Goal: Transaction & Acquisition: Purchase product/service

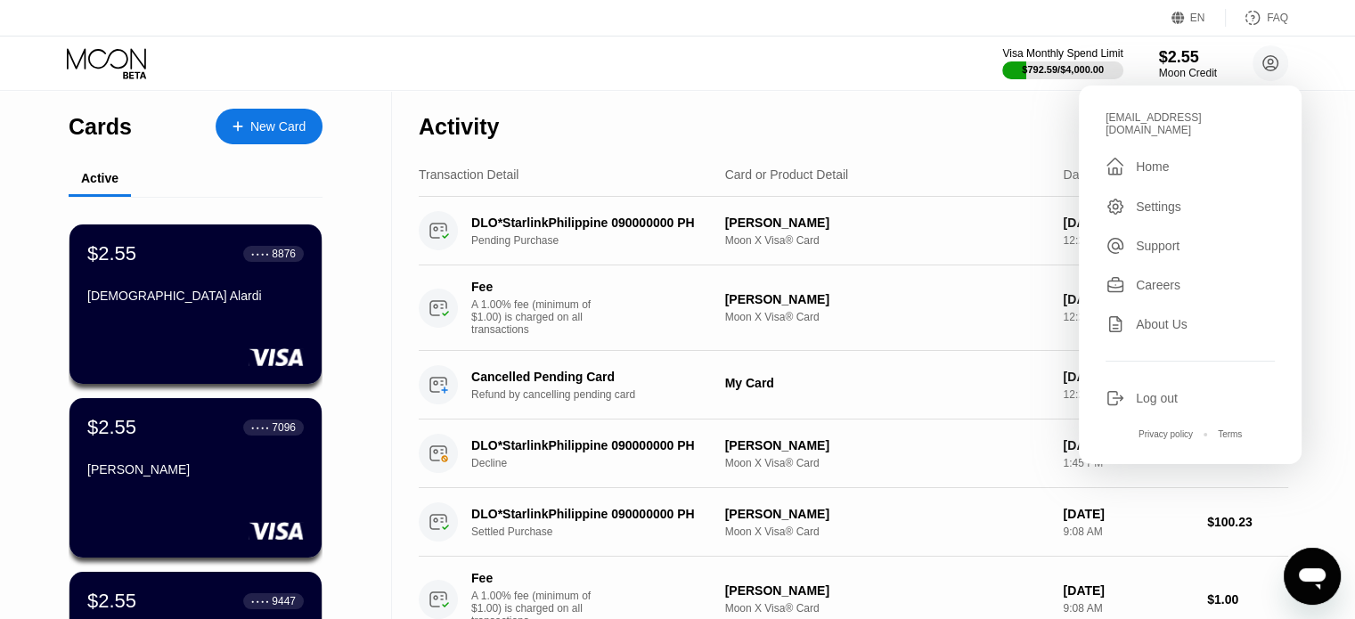
click at [851, 47] on div "Visa Monthly Spend Limit $792.59 / $4,000.00 $2.55 Moon Credit [EMAIL_ADDRESS][…" at bounding box center [677, 63] width 1355 height 53
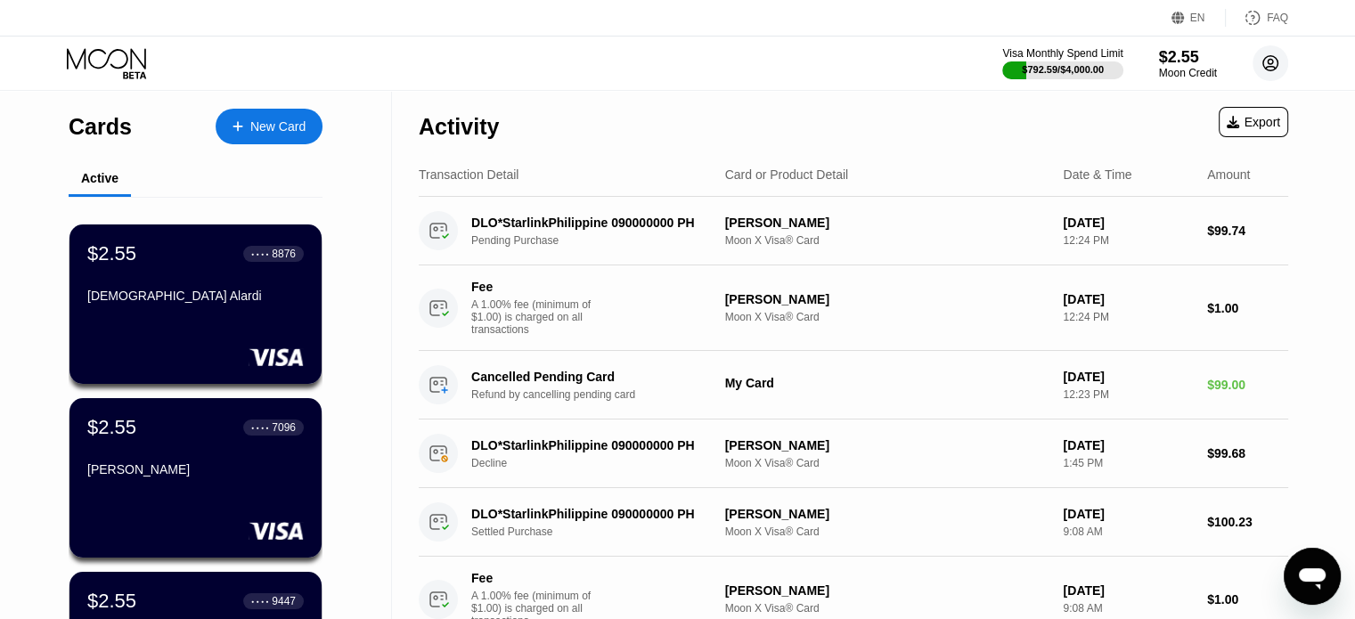
click at [1263, 68] on circle at bounding box center [1270, 63] width 36 height 36
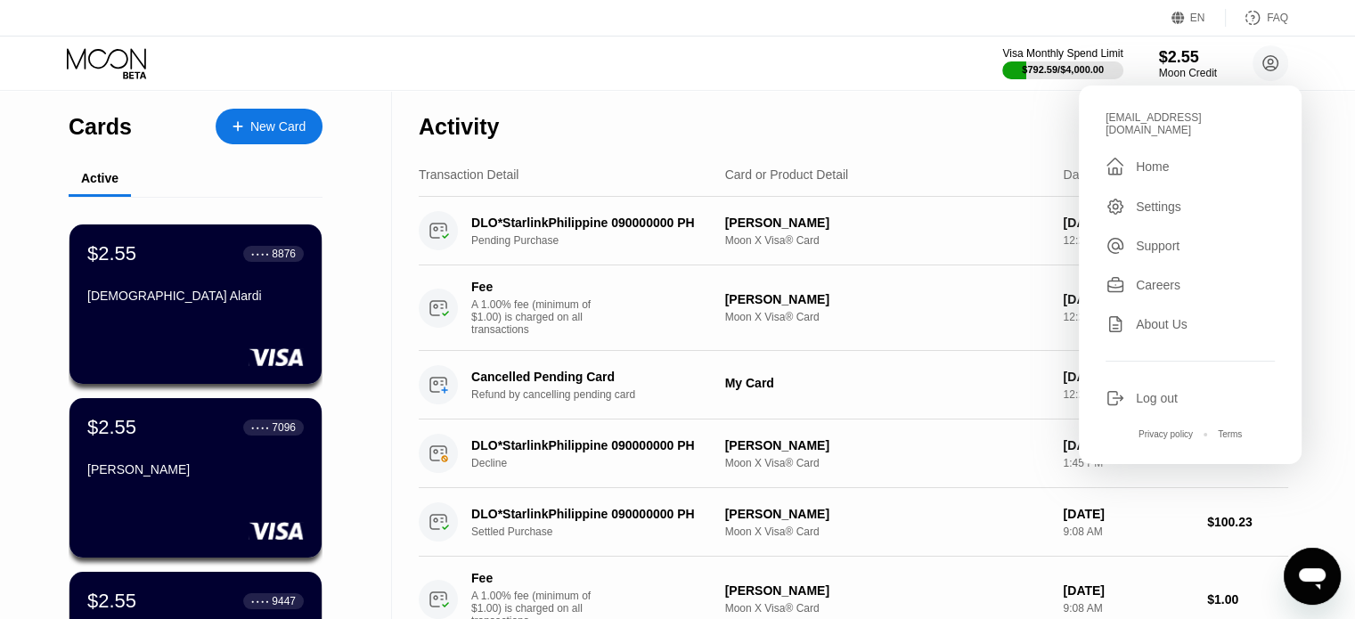
click at [913, 65] on div "Visa Monthly Spend Limit $792.59 / $4,000.00 $2.55 Moon Credit [EMAIL_ADDRESS][…" at bounding box center [677, 63] width 1355 height 53
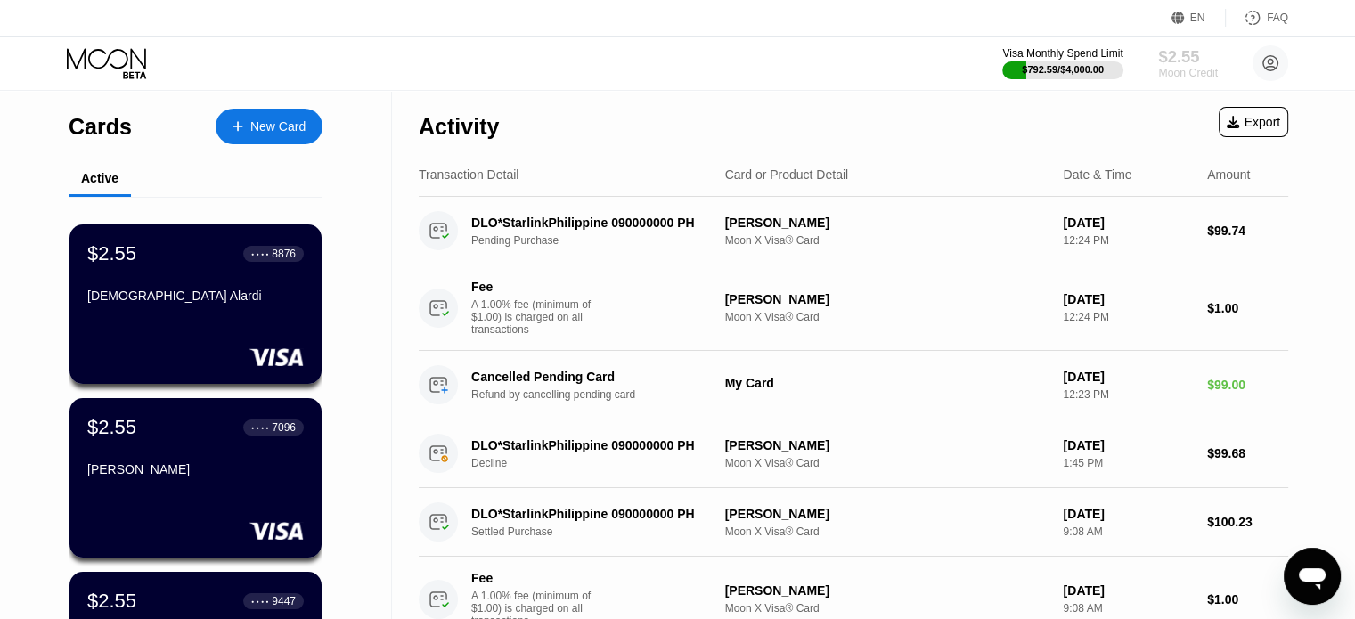
click at [1190, 74] on div "Moon Credit" at bounding box center [1188, 73] width 60 height 12
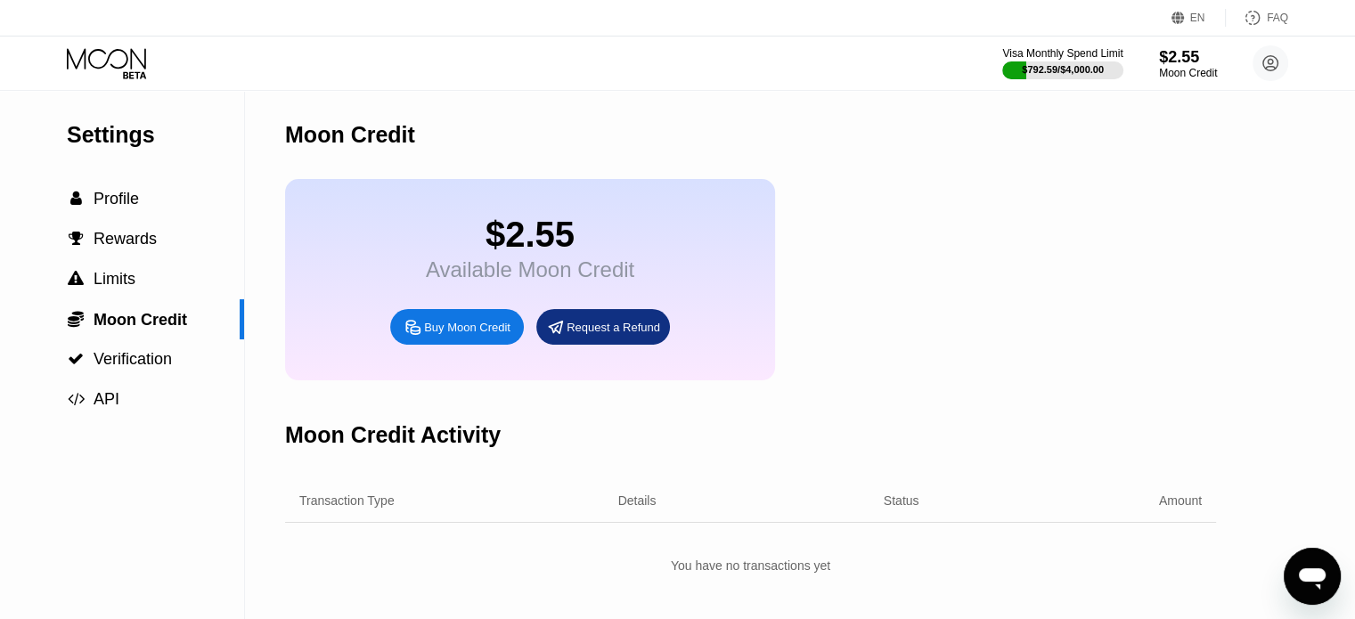
click at [479, 335] on div "Buy Moon Credit" at bounding box center [467, 327] width 86 height 15
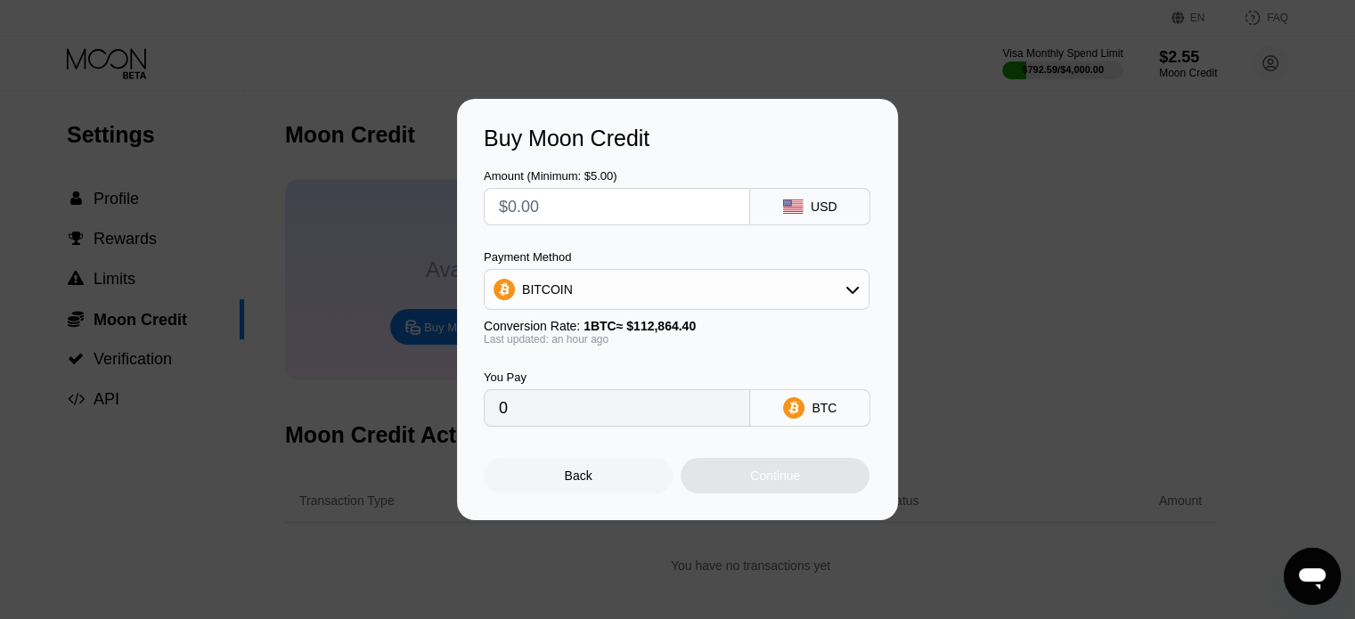
click at [584, 284] on div "BITCOIN" at bounding box center [676, 290] width 384 height 36
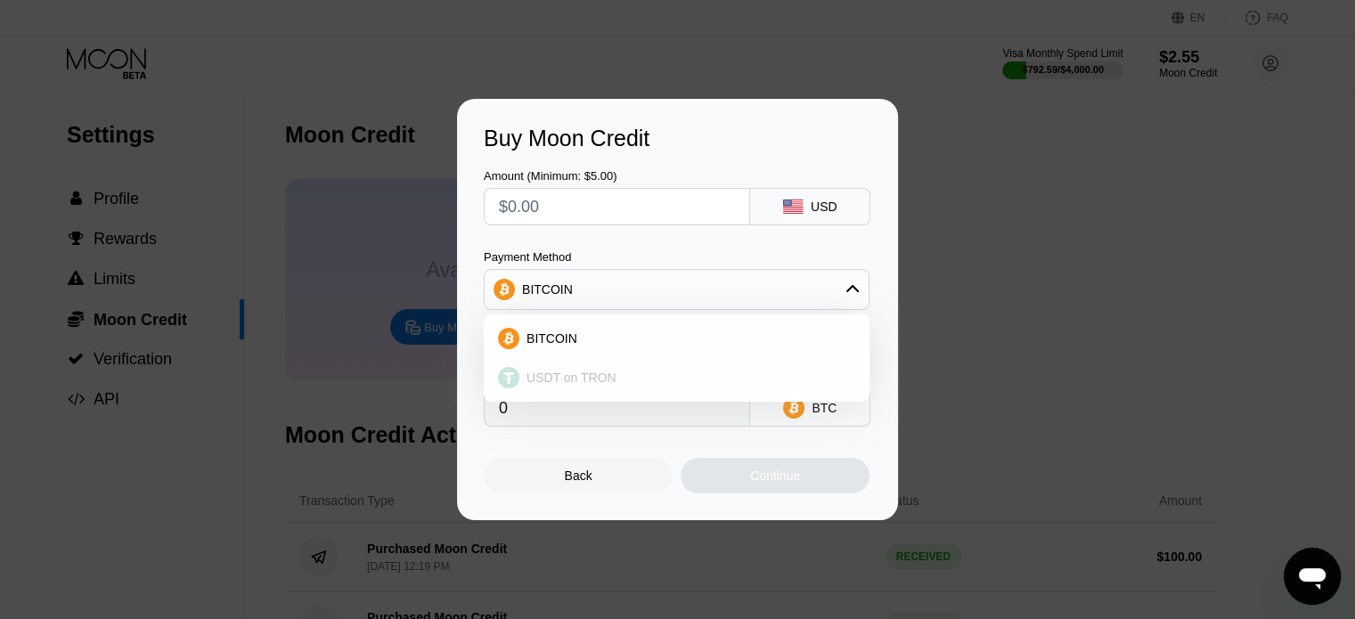
click at [567, 380] on span "USDT on TRON" at bounding box center [571, 377] width 90 height 14
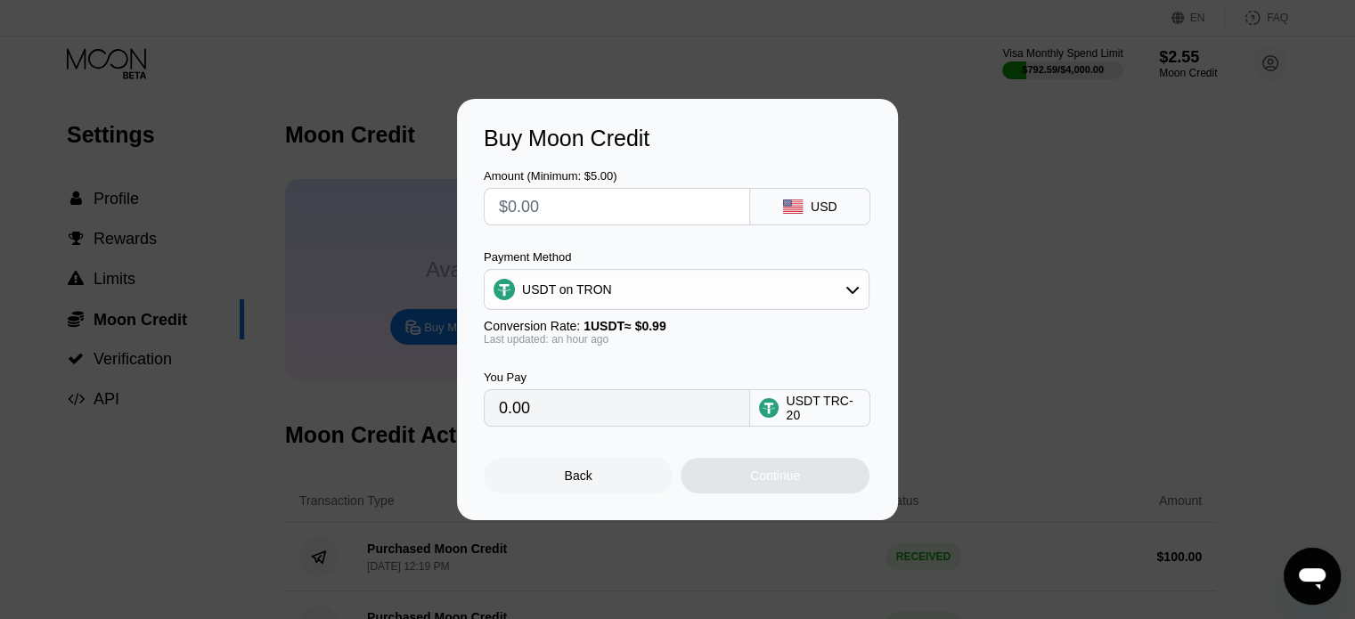
type input "0.00"
click at [630, 210] on input "text" at bounding box center [617, 207] width 236 height 36
type input "$1"
type input "1.01"
type input "$10"
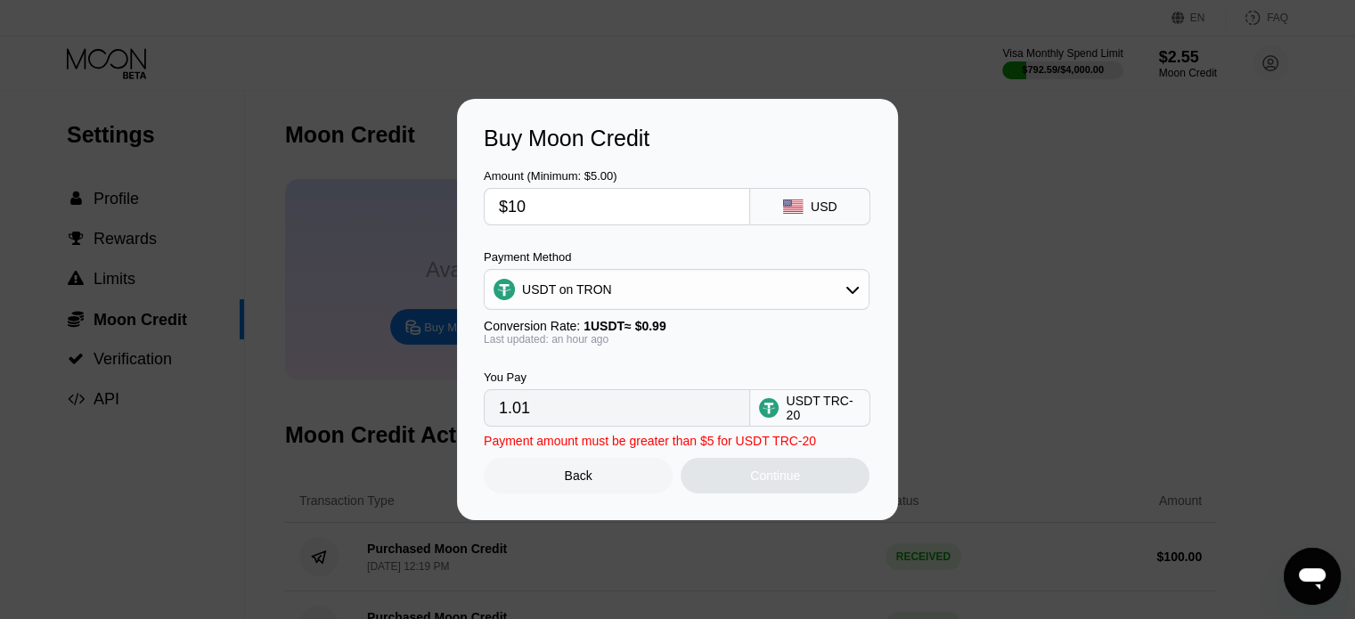
type input "10.10"
type input "$100"
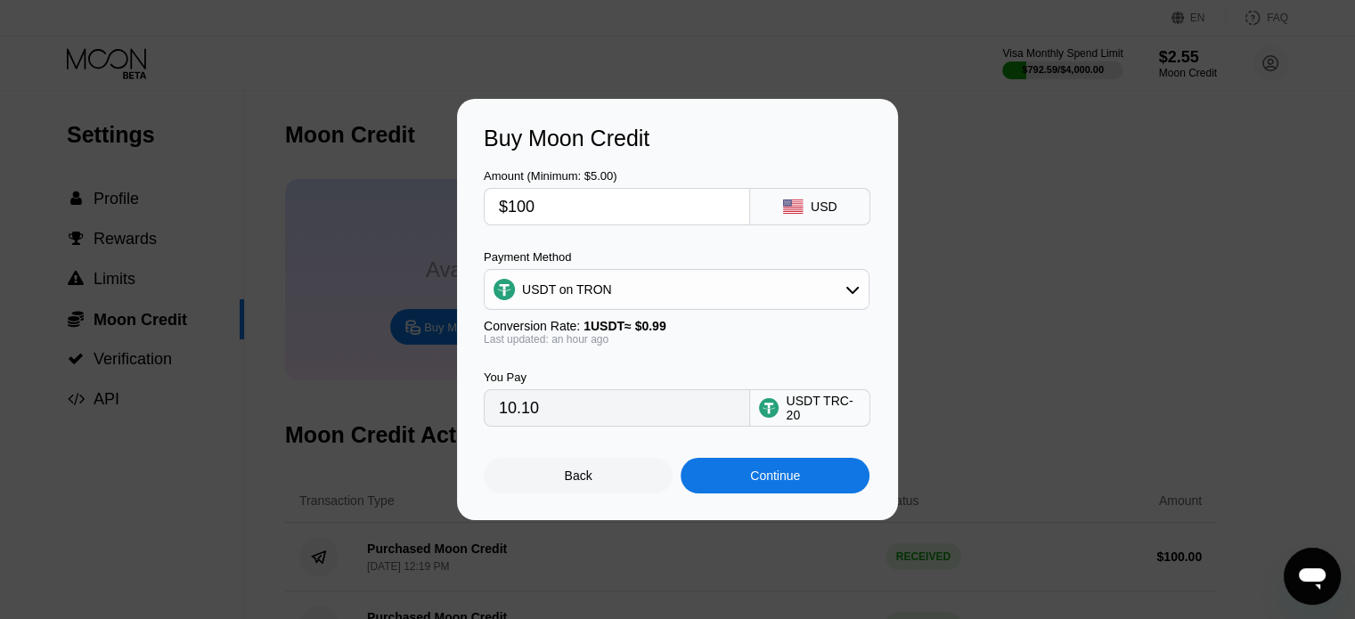
type input "101.01"
type input "$10"
type input "10.10"
type input "$105"
type input "106.06"
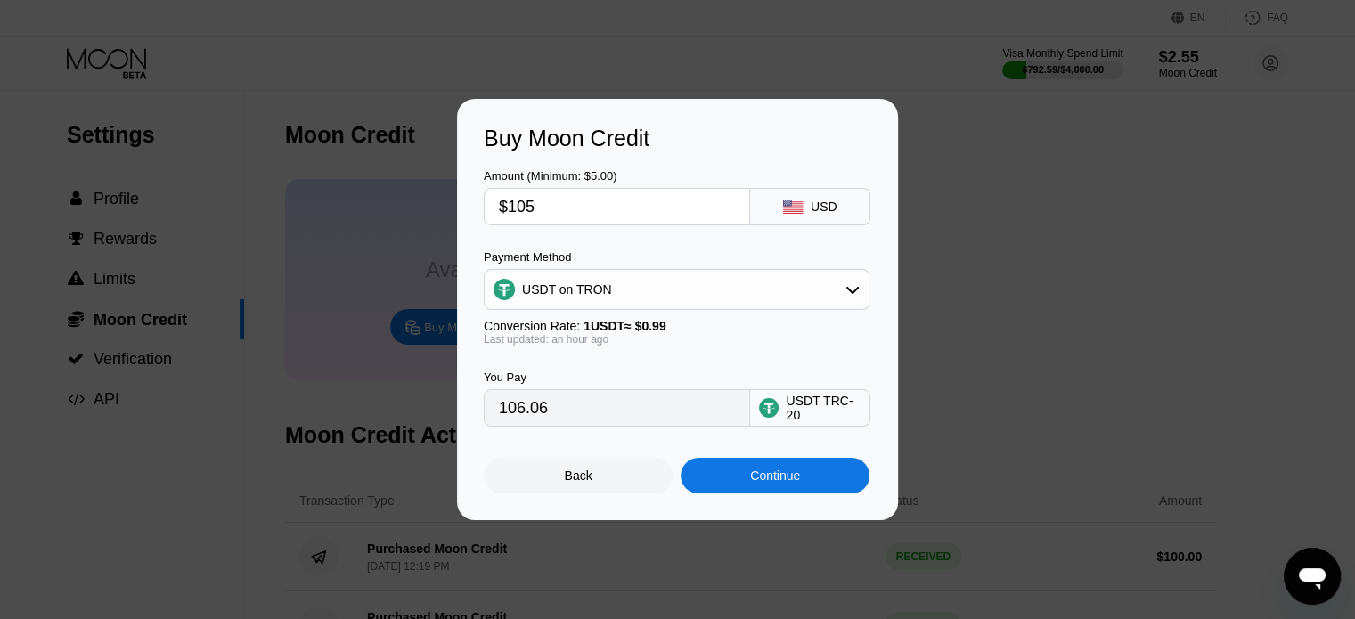
type input "$105"
click at [775, 483] on div "Continue" at bounding box center [775, 475] width 50 height 14
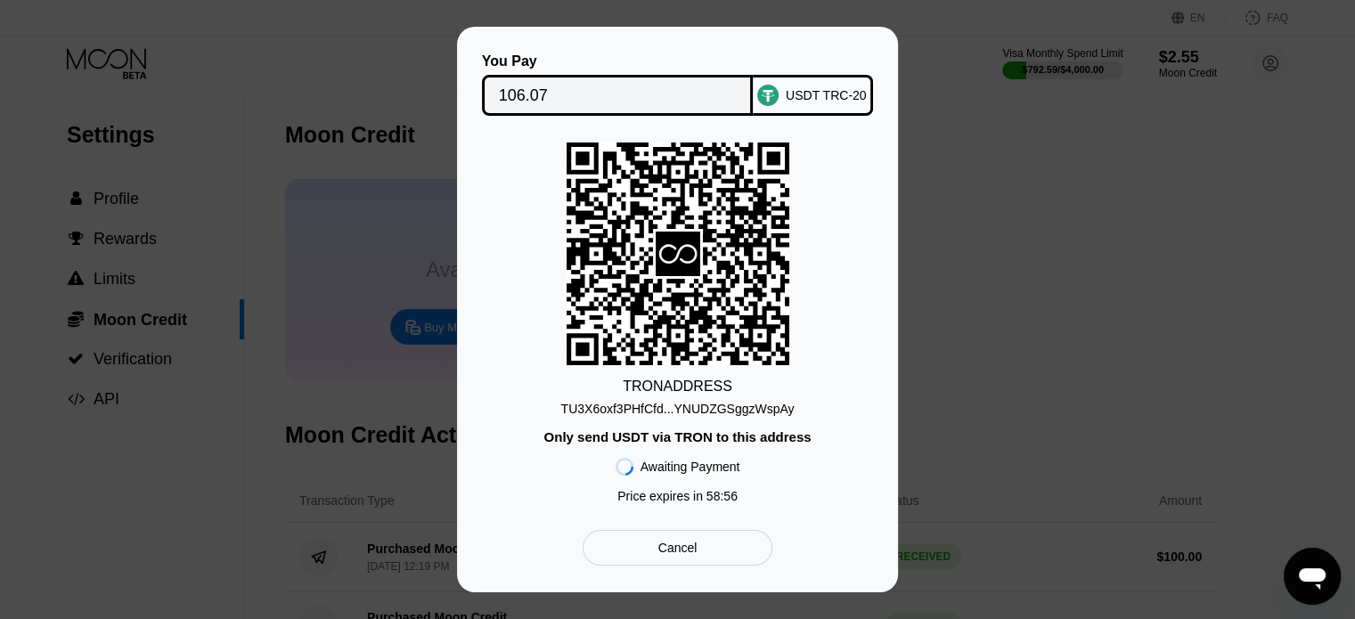
click at [727, 408] on div "TU3X6oxf3PHfCfd...YNUDZGSggzWspAy" at bounding box center [677, 409] width 233 height 14
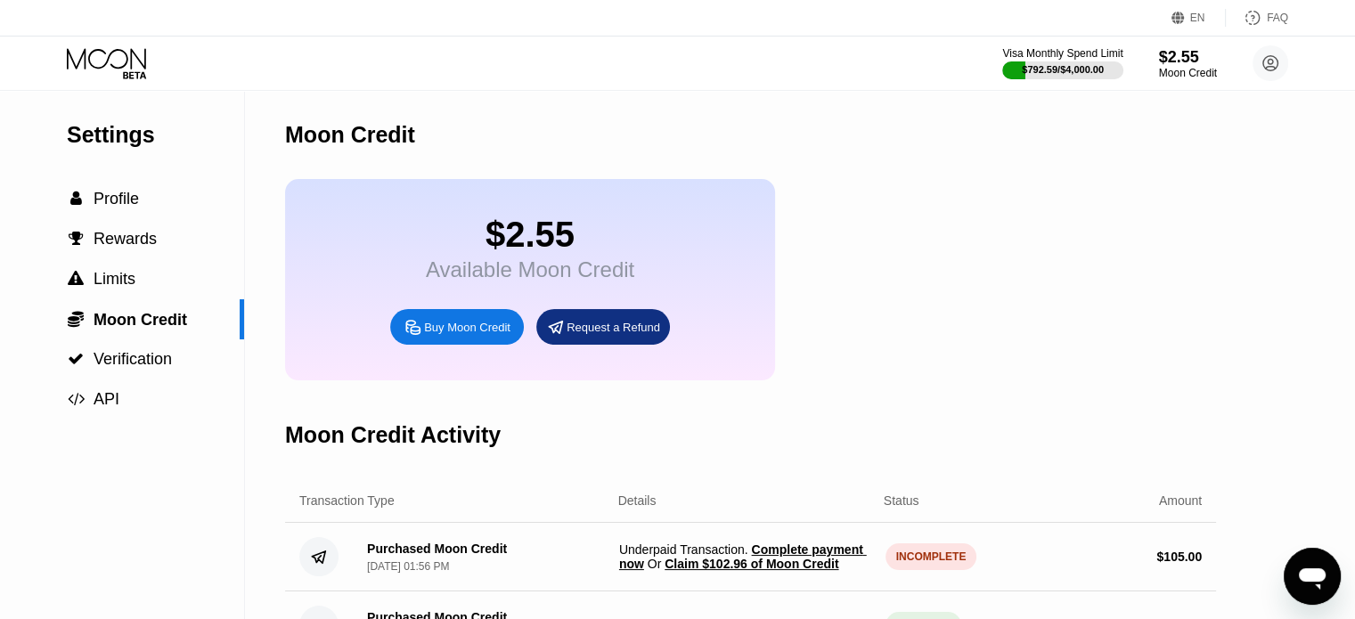
click at [812, 571] on span "Claim $102.96 of Moon Credit" at bounding box center [751, 564] width 174 height 14
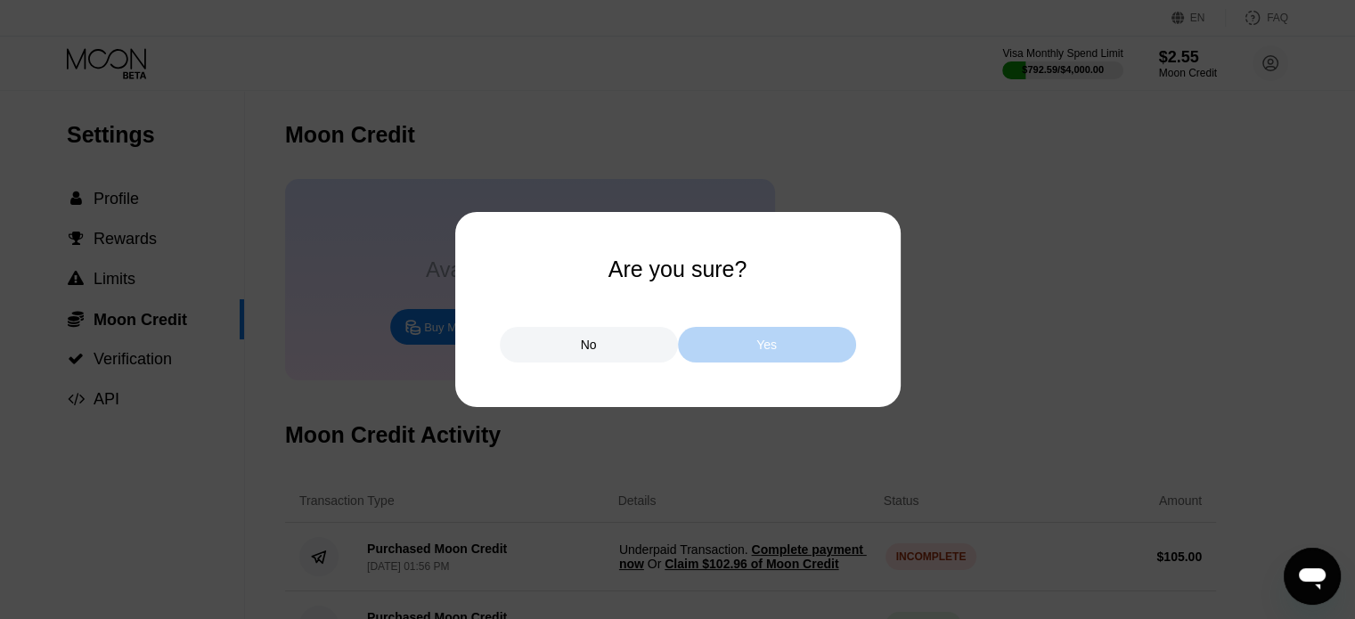
click at [765, 362] on div "Yes" at bounding box center [767, 345] width 178 height 36
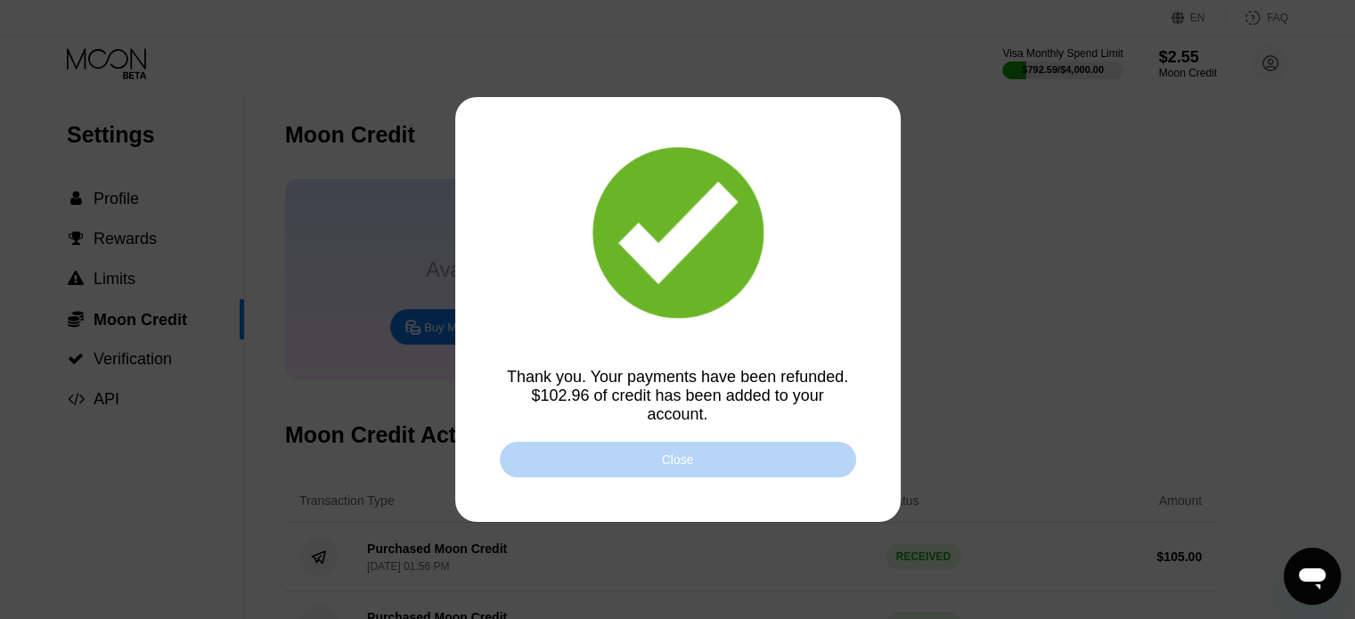
click at [734, 456] on div "Close" at bounding box center [678, 460] width 356 height 36
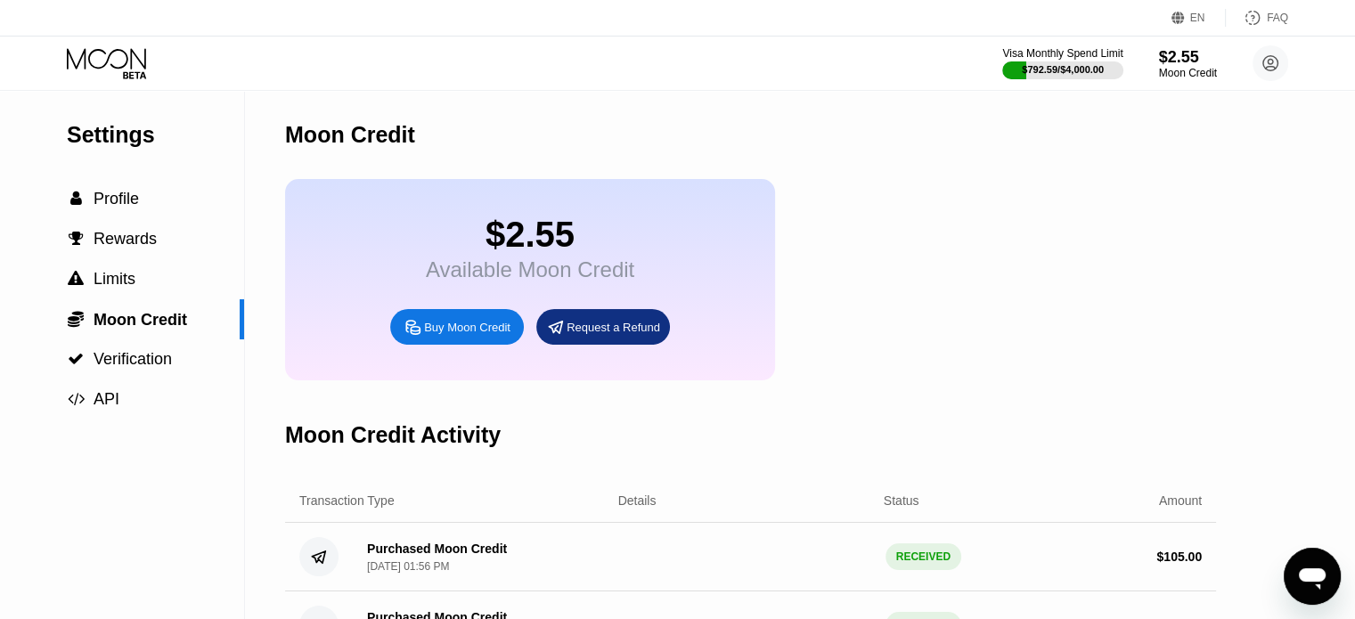
click at [118, 59] on icon at bounding box center [108, 63] width 83 height 31
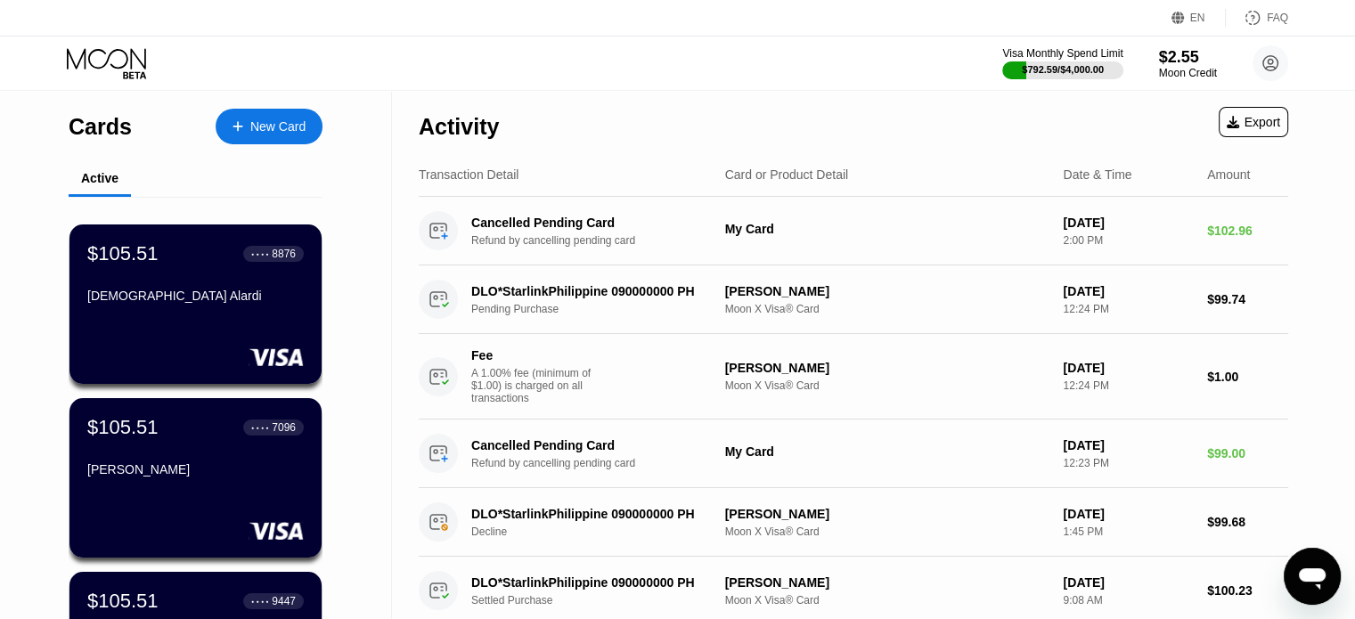
click at [278, 119] on div "New Card" at bounding box center [277, 126] width 55 height 15
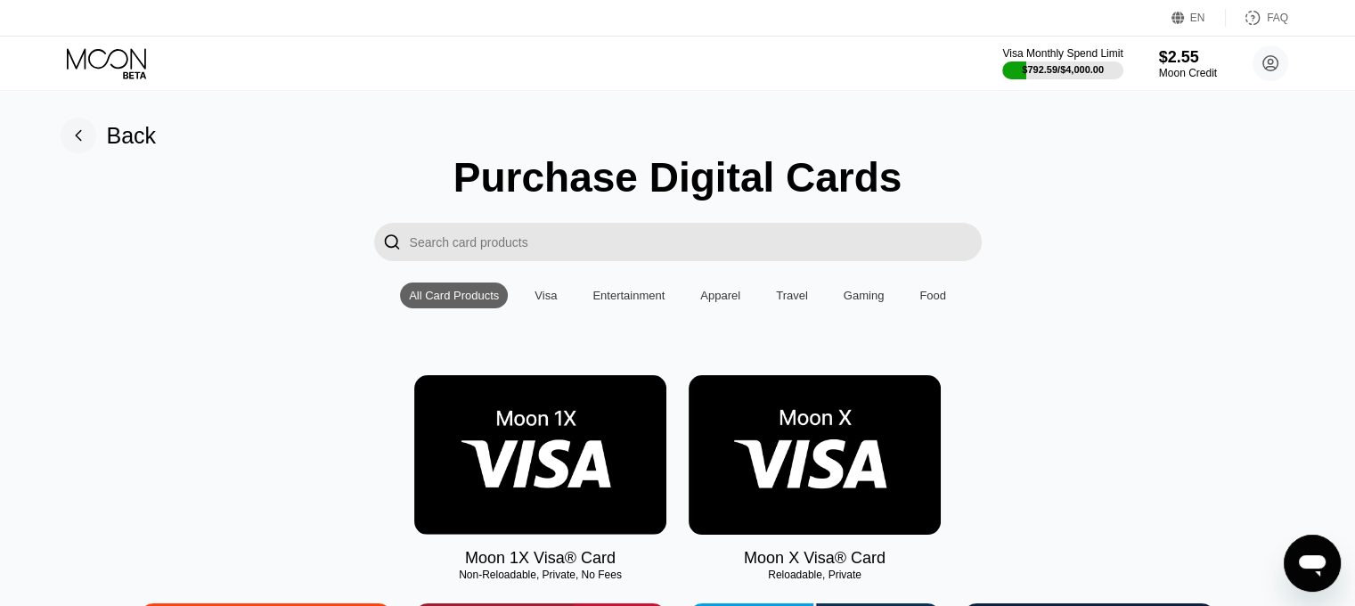
click at [814, 441] on img at bounding box center [814, 454] width 252 height 159
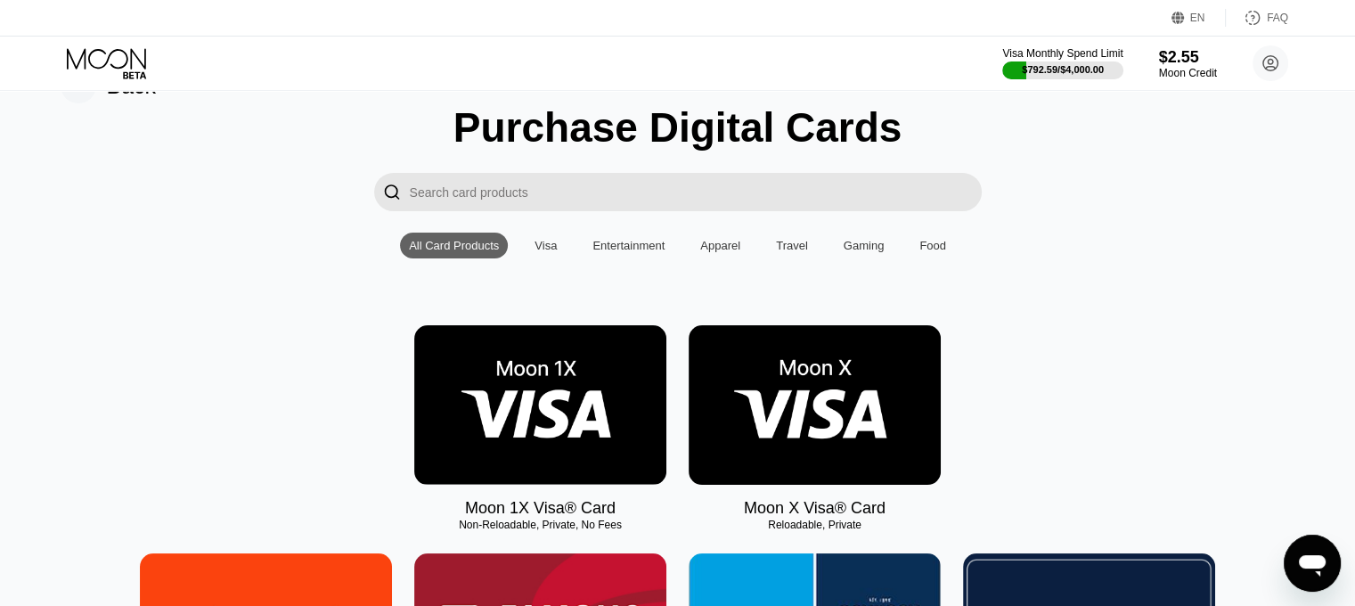
scroll to position [89, 0]
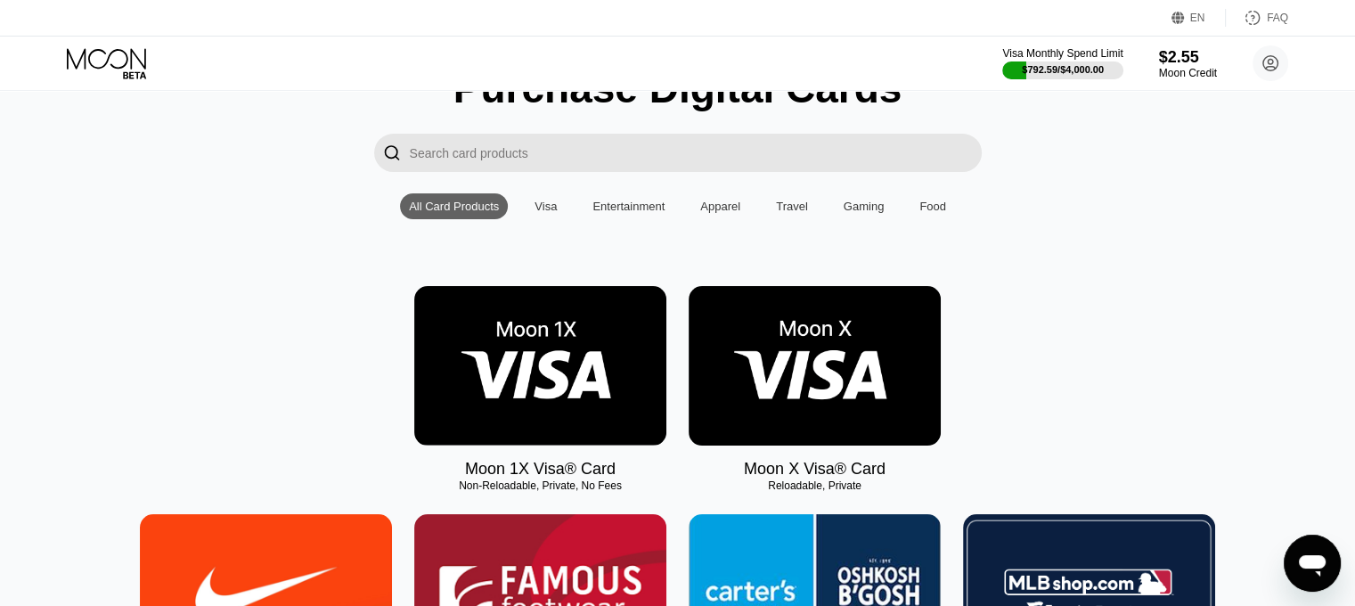
click at [802, 390] on img at bounding box center [814, 365] width 252 height 159
click at [832, 386] on img at bounding box center [814, 365] width 252 height 159
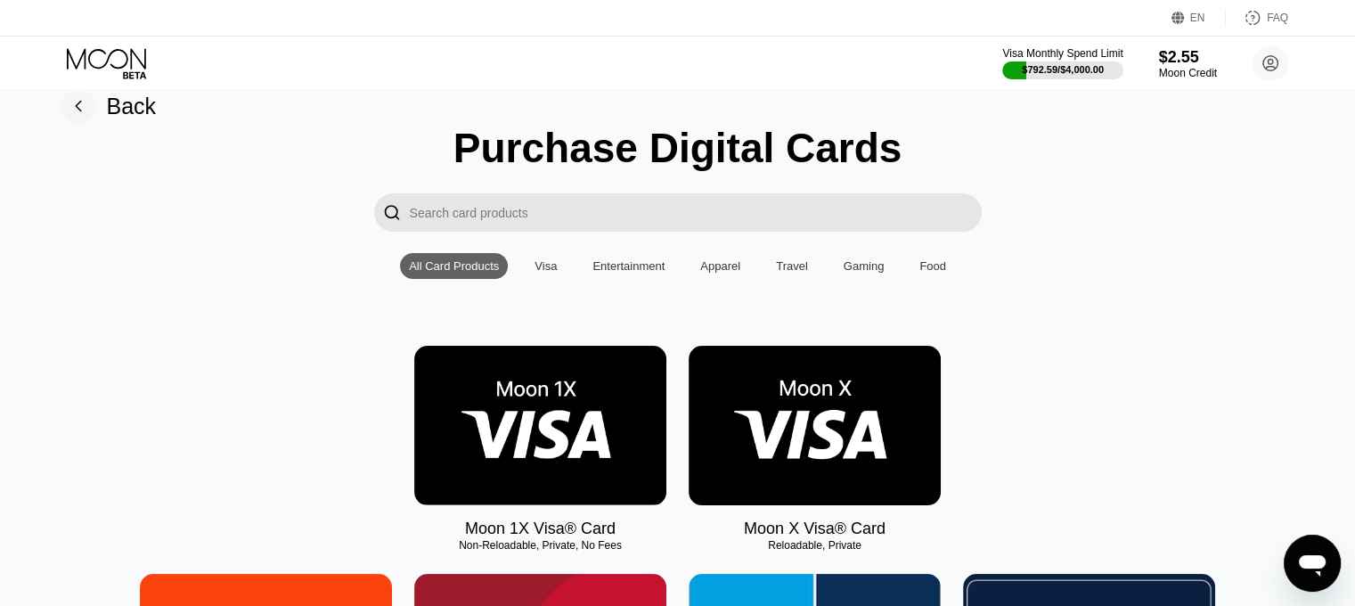
scroll to position [0, 0]
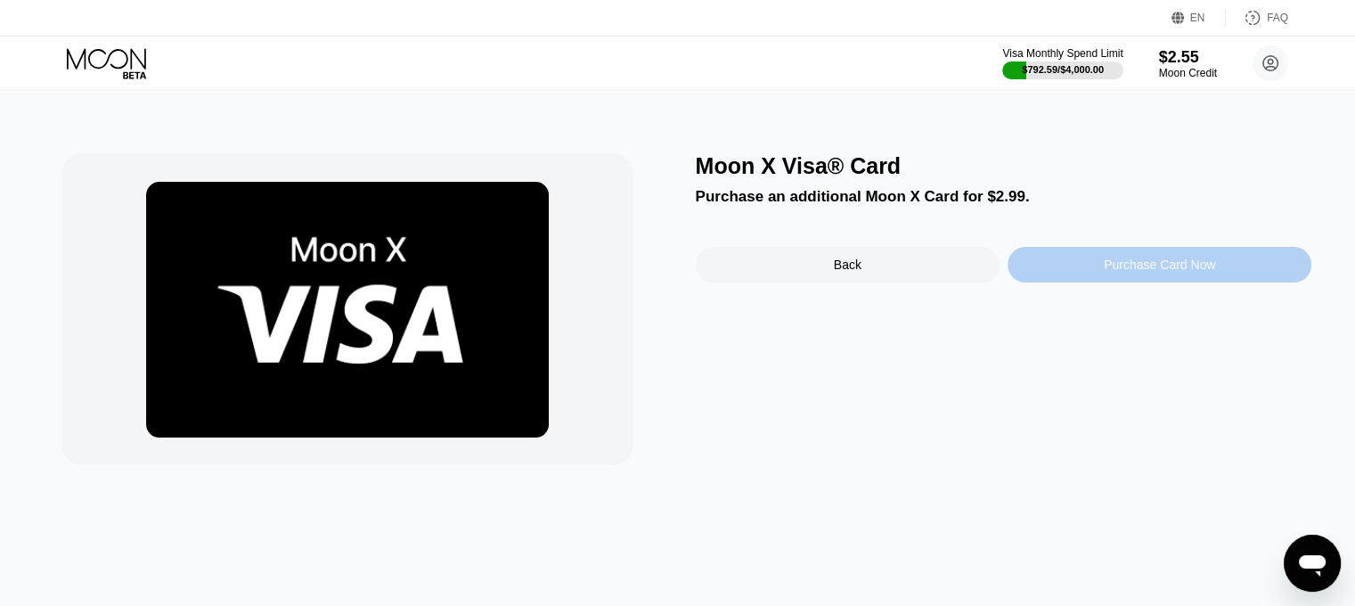
click at [1100, 278] on div "Purchase Card Now" at bounding box center [1159, 265] width 304 height 36
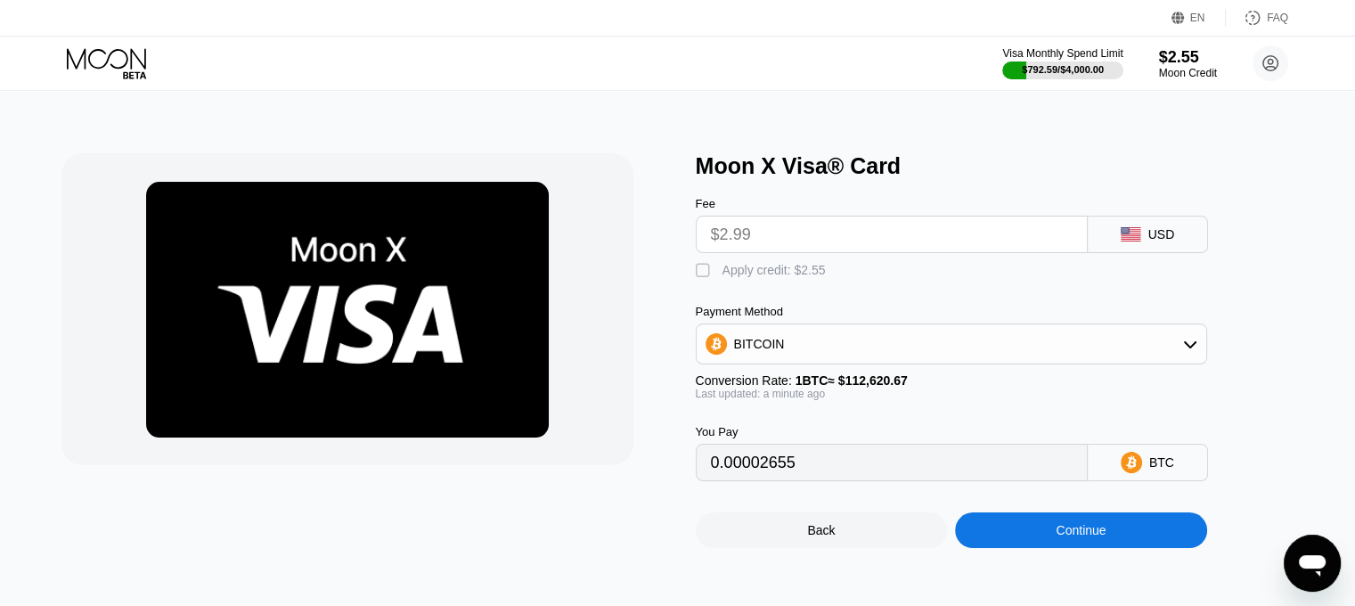
click at [711, 273] on div "" at bounding box center [705, 271] width 18 height 18
type input "0.0000039"
click at [1023, 548] on div "Continue" at bounding box center [1081, 530] width 252 height 36
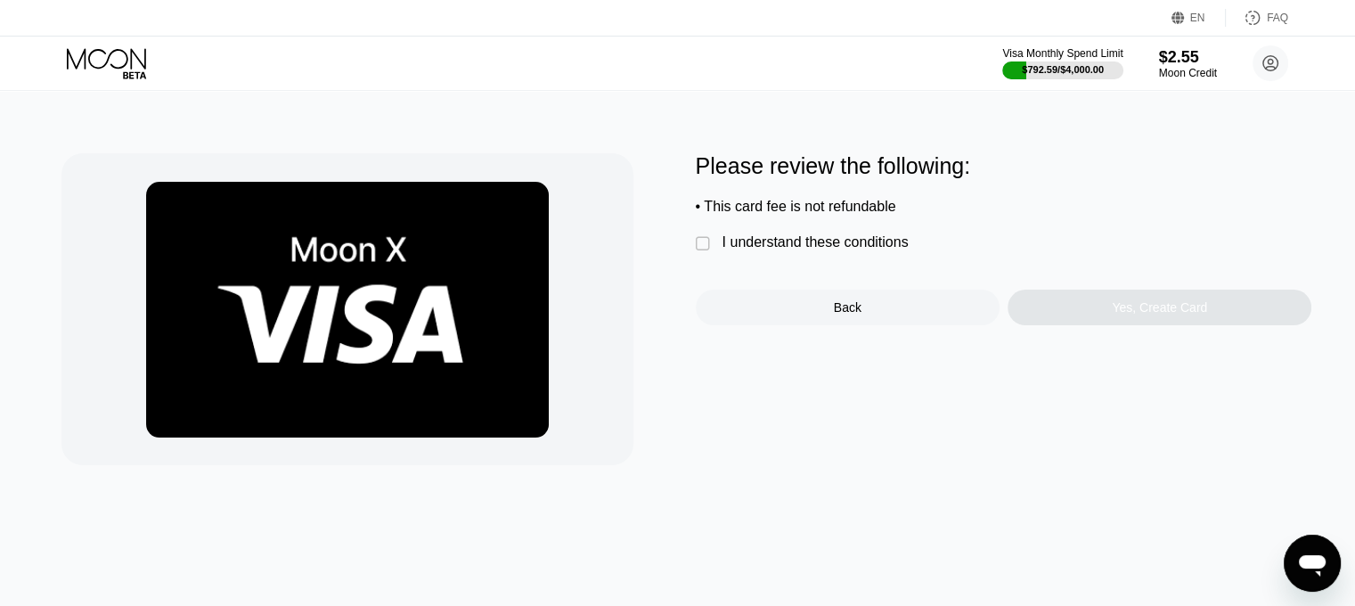
click at [712, 249] on div "" at bounding box center [705, 244] width 18 height 18
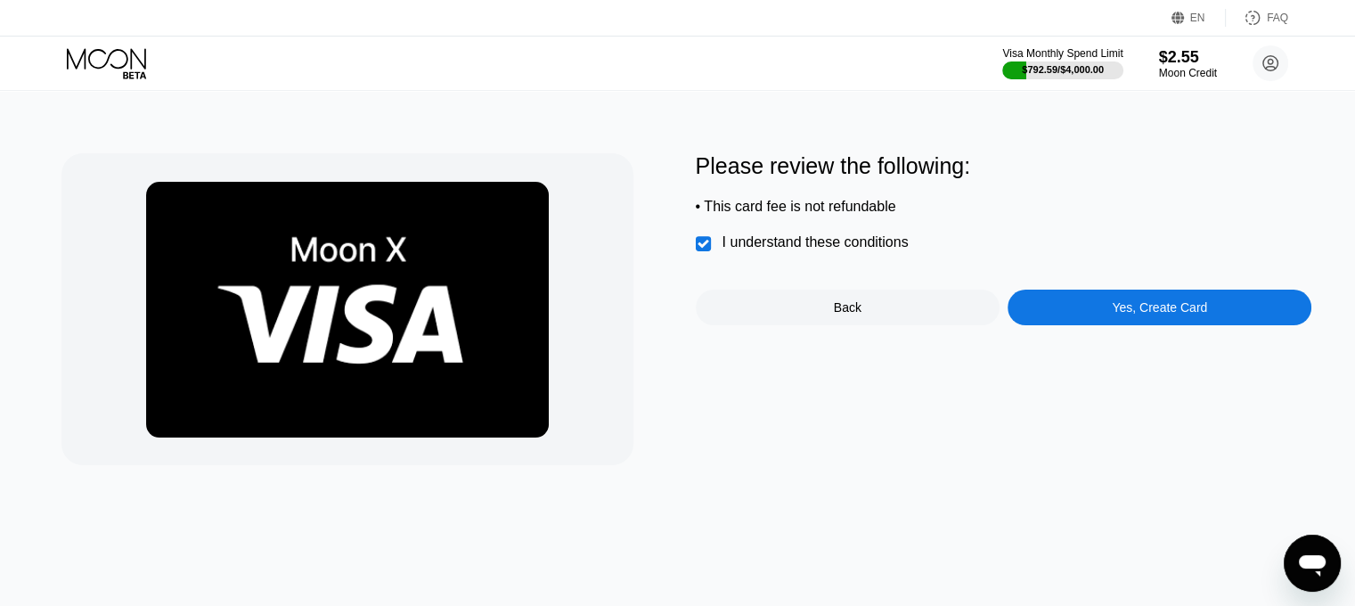
click at [1061, 317] on div "Yes, Create Card" at bounding box center [1159, 307] width 304 height 36
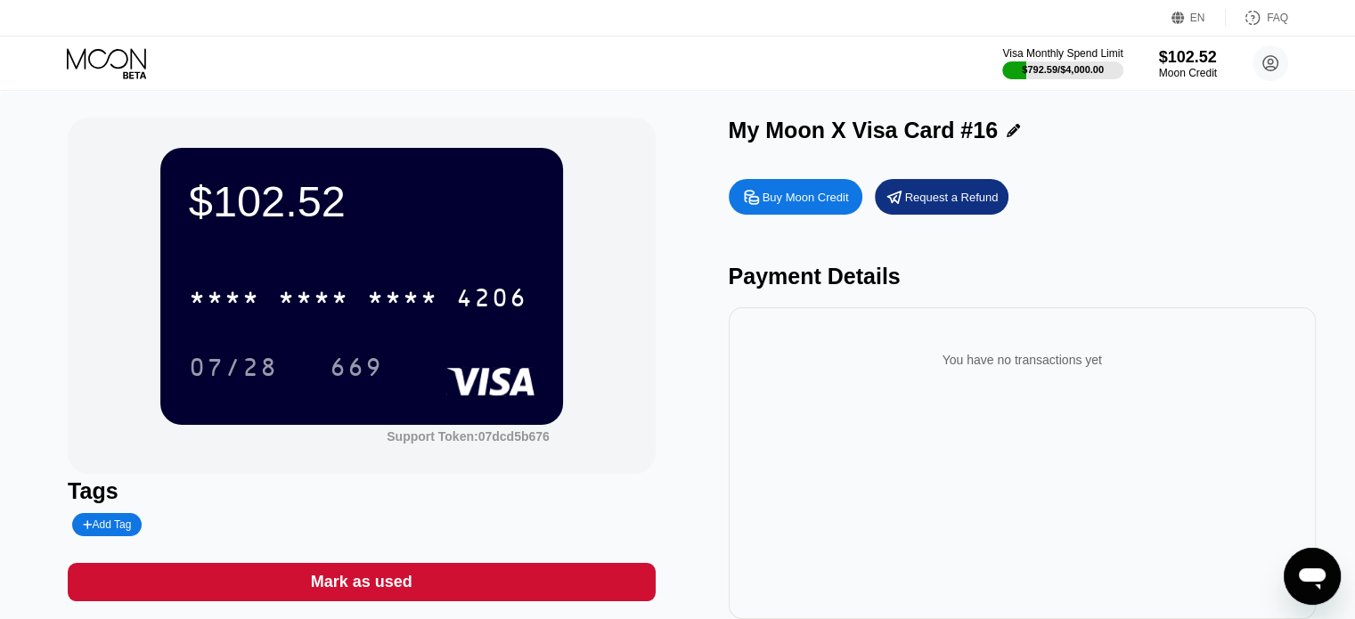
click at [1006, 137] on icon at bounding box center [1012, 130] width 13 height 13
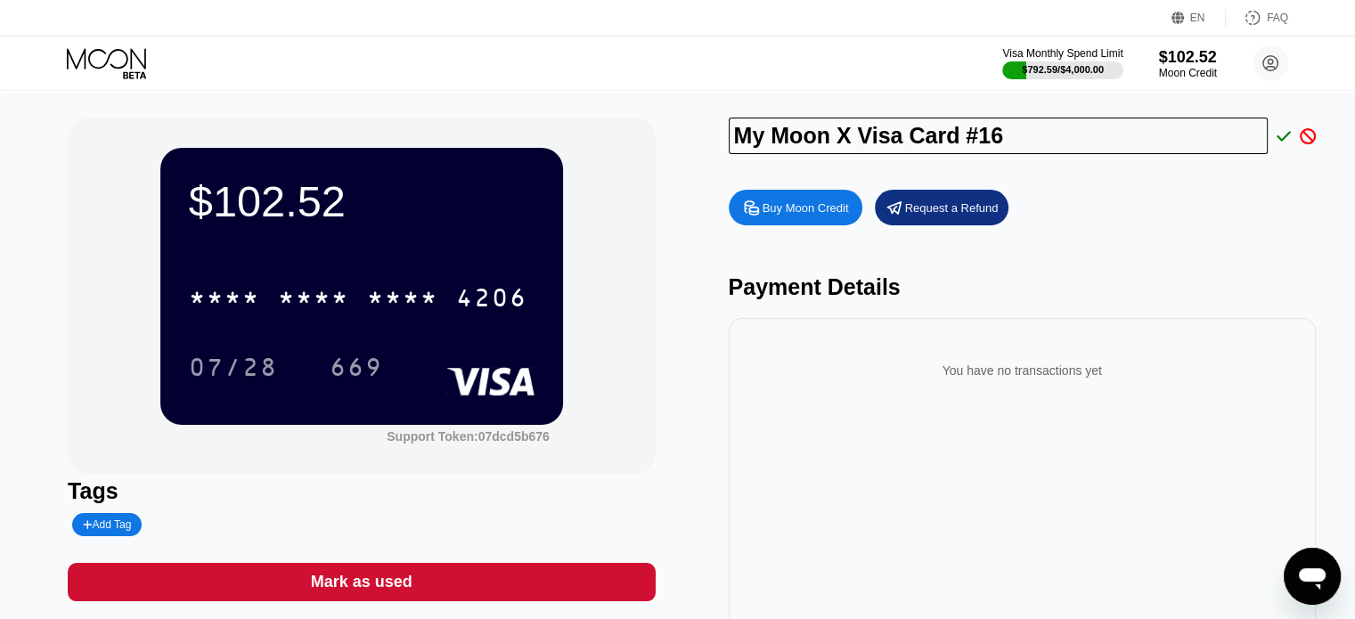
drag, startPoint x: 1007, startPoint y: 137, endPoint x: 618, endPoint y: 131, distance: 389.2
click at [618, 131] on div "$102.52 * * * * * * * * * * * * 4206 07/28 669 Support Token: 07dcd5b676 Tags A…" at bounding box center [677, 374] width 1219 height 512
type input "Celia Folres"
click at [1282, 136] on icon at bounding box center [1283, 136] width 14 height 16
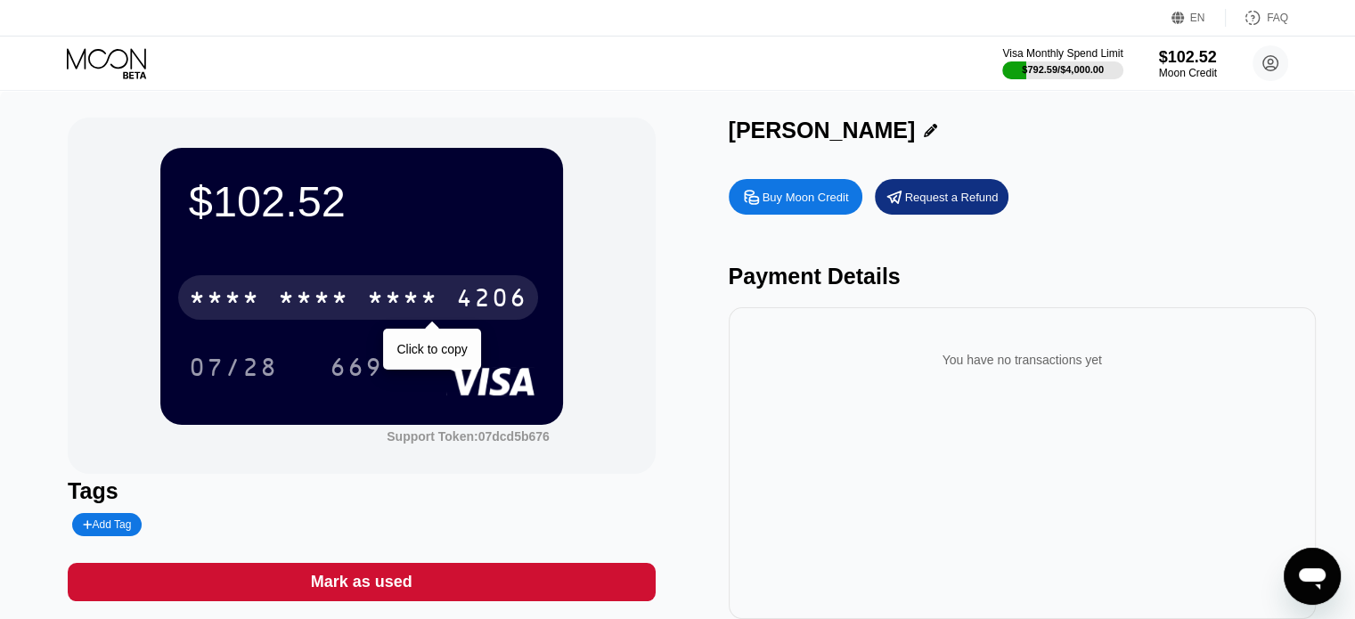
click at [488, 305] on div "4206" at bounding box center [491, 300] width 71 height 28
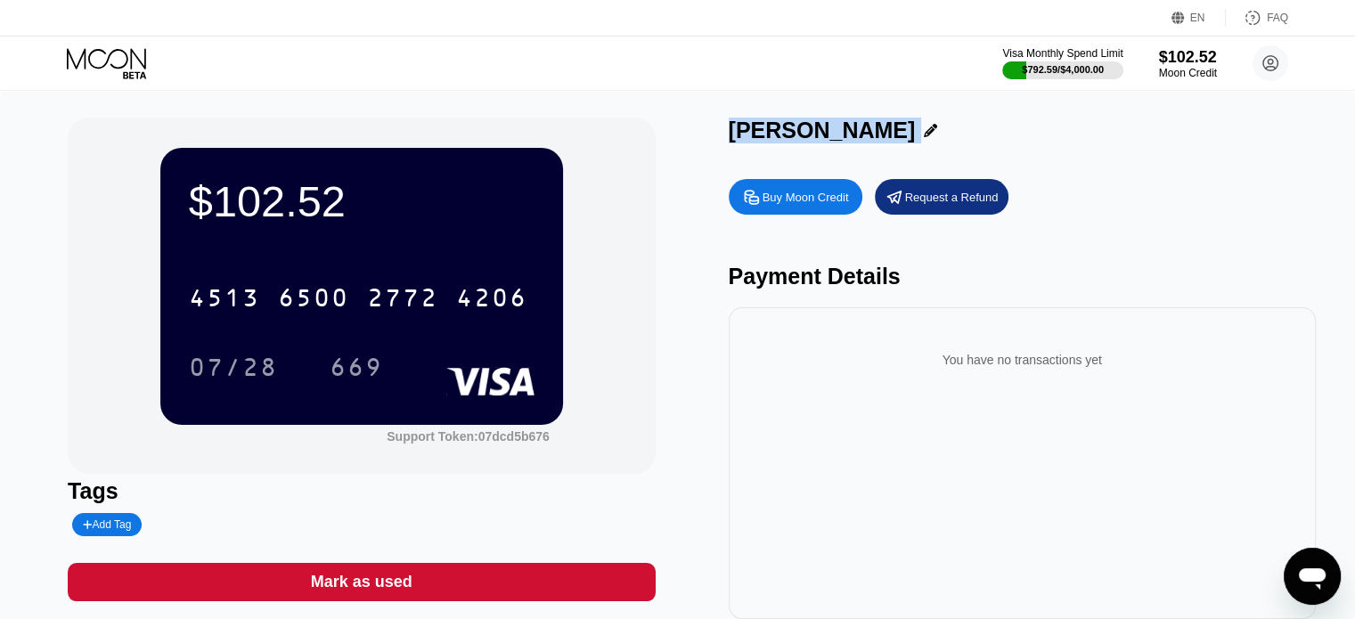
drag, startPoint x: 730, startPoint y: 133, endPoint x: 842, endPoint y: 138, distance: 111.5
click at [842, 138] on div "Celia Folres" at bounding box center [1022, 131] width 587 height 26
copy div "Celia Folres Buy Moon Credit Request a Refund"
click at [363, 370] on div "669" at bounding box center [356, 369] width 53 height 28
